Goal: Information Seeking & Learning: Learn about a topic

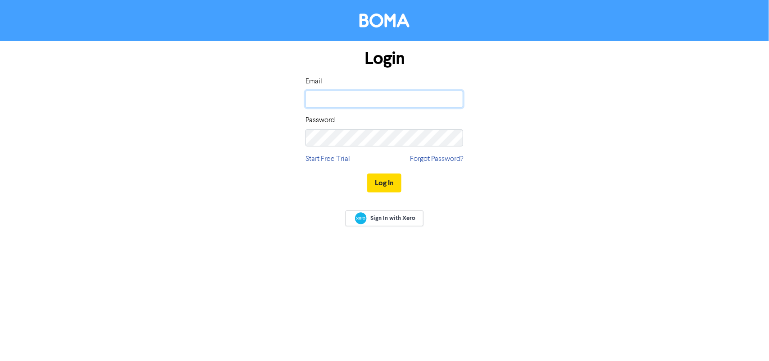
click at [357, 100] on input "email" at bounding box center [384, 99] width 158 height 17
click at [367, 173] on button "Log In" at bounding box center [384, 182] width 34 height 19
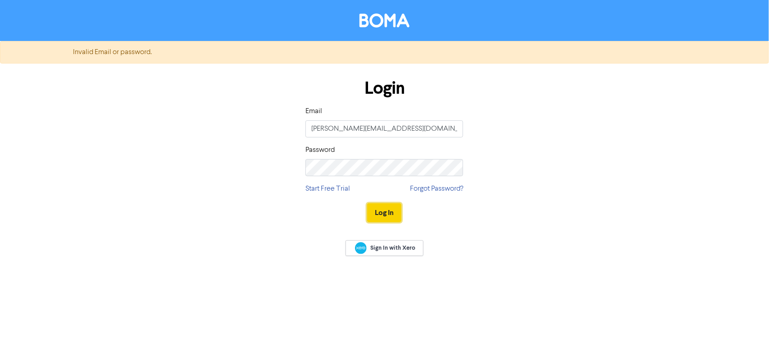
click at [372, 210] on button "Log In" at bounding box center [384, 212] width 34 height 19
click at [327, 131] on input "[PERSON_NAME][EMAIL_ADDRESS][DOMAIN_NAME]" at bounding box center [384, 128] width 158 height 17
drag, startPoint x: 336, startPoint y: 130, endPoint x: 273, endPoint y: 131, distance: 62.2
click at [273, 131] on div "Login Email [PERSON_NAME][EMAIL_ADDRESS][DOMAIN_NAME] Password Start Free Trial…" at bounding box center [384, 151] width 513 height 160
type input "[DOMAIN_NAME][EMAIL_ADDRESS][DOMAIN_NAME]"
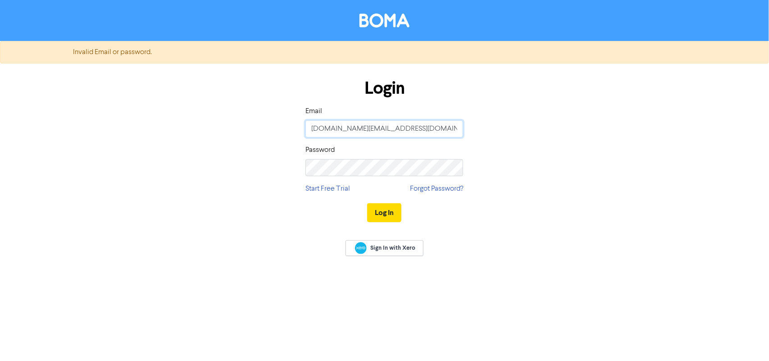
click at [367, 203] on button "Log In" at bounding box center [384, 212] width 34 height 19
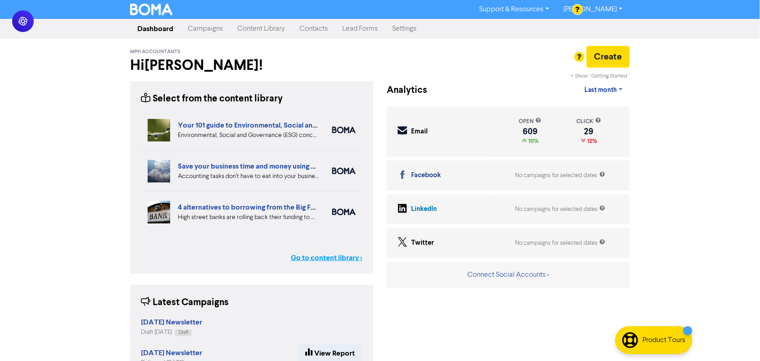
click at [327, 259] on link "Go to content library >" at bounding box center [327, 257] width 72 height 11
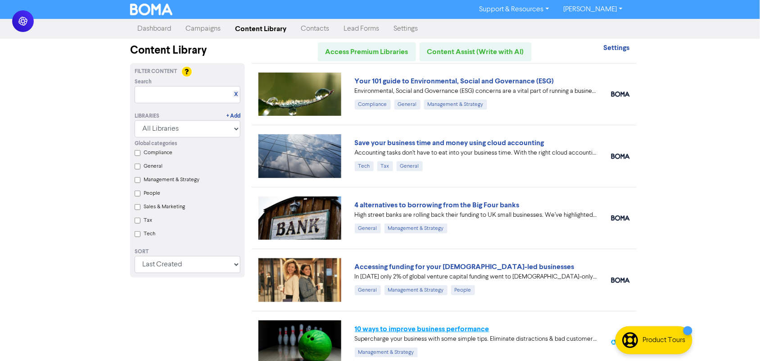
click at [406, 328] on link "10 ways to improve business performance" at bounding box center [422, 328] width 135 height 9
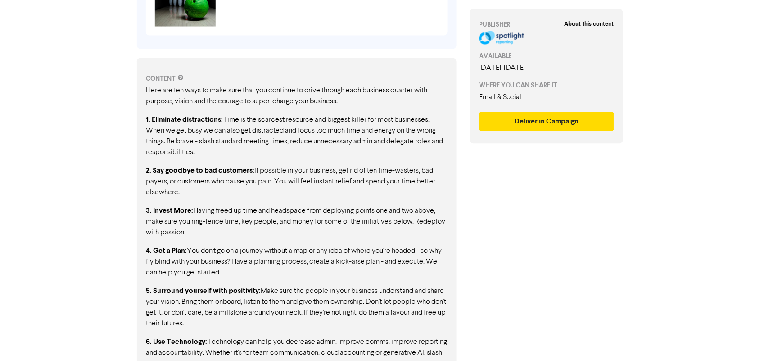
scroll to position [507, 0]
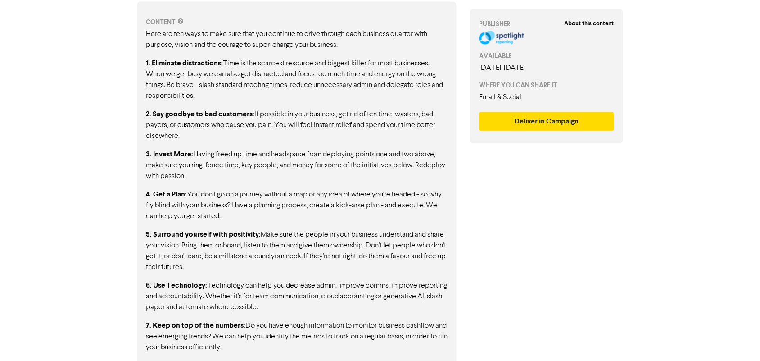
drag, startPoint x: 147, startPoint y: 35, endPoint x: 296, endPoint y: 223, distance: 240.4
click at [295, 231] on div "Here are ten ways to make sure that you continue to drive through each business…" at bounding box center [297, 245] width 302 height 433
drag, startPoint x: 300, startPoint y: 217, endPoint x: 294, endPoint y: 140, distance: 76.8
click at [300, 215] on p "4. Get a Plan: You don't go on a journey without a map or any idea of where you…" at bounding box center [297, 205] width 302 height 33
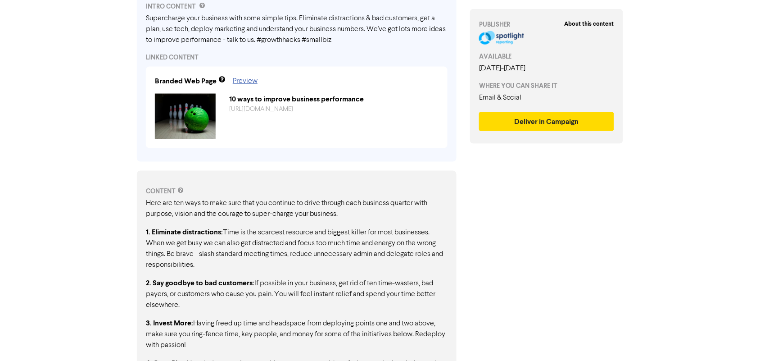
scroll to position [282, 0]
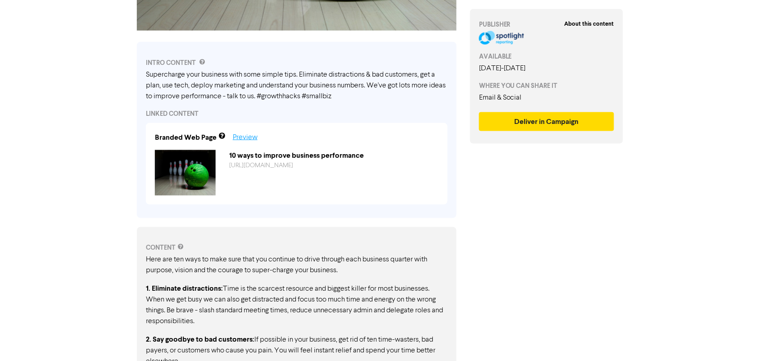
click at [250, 134] on link "Preview" at bounding box center [245, 137] width 25 height 7
